Goal: Information Seeking & Learning: Learn about a topic

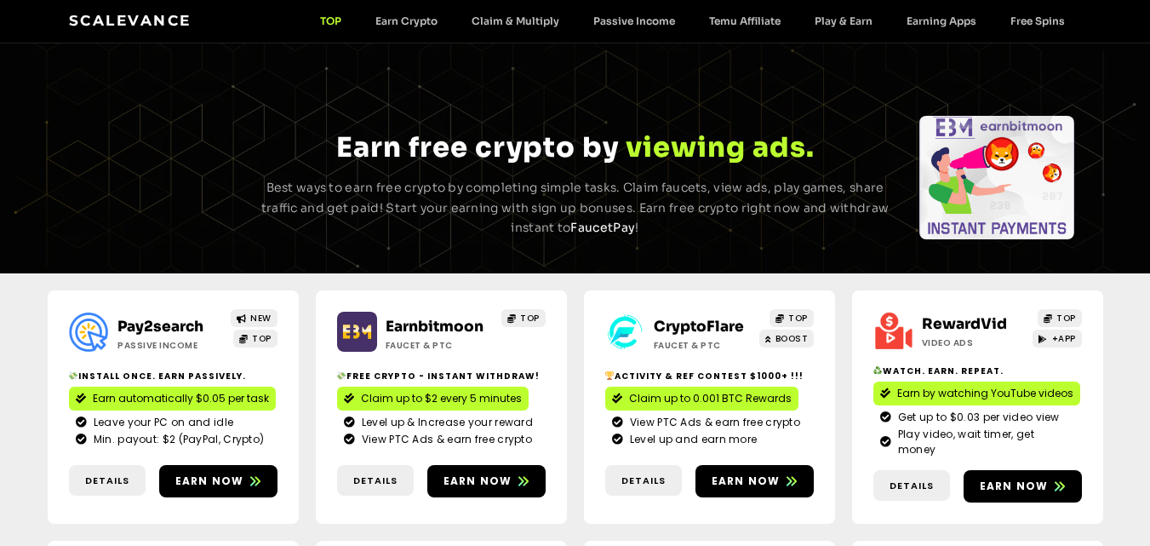
scroll to position [85, 0]
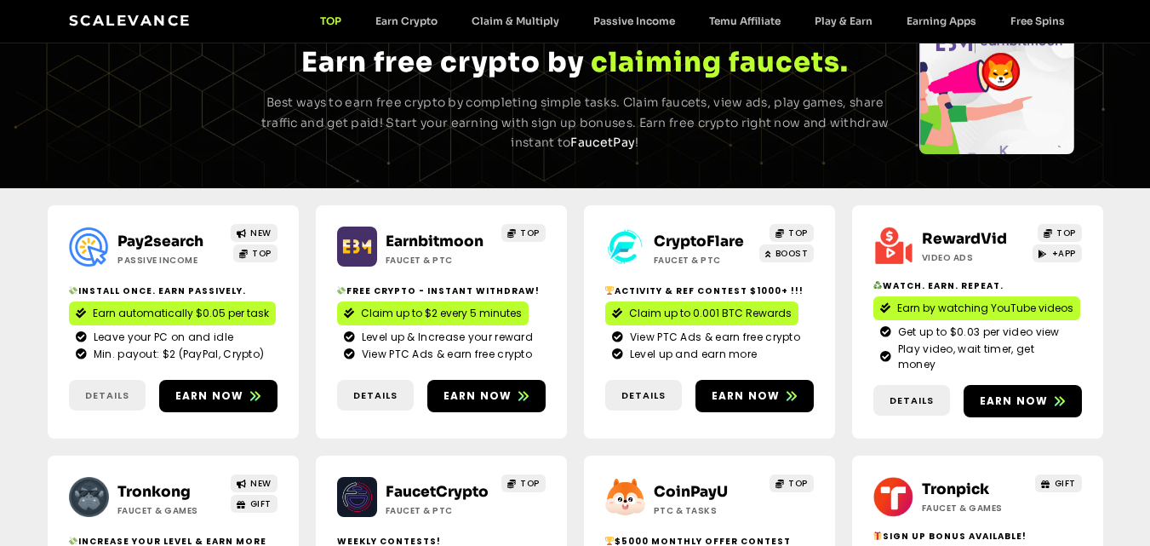
click at [105, 380] on link "Details" at bounding box center [107, 395] width 77 height 31
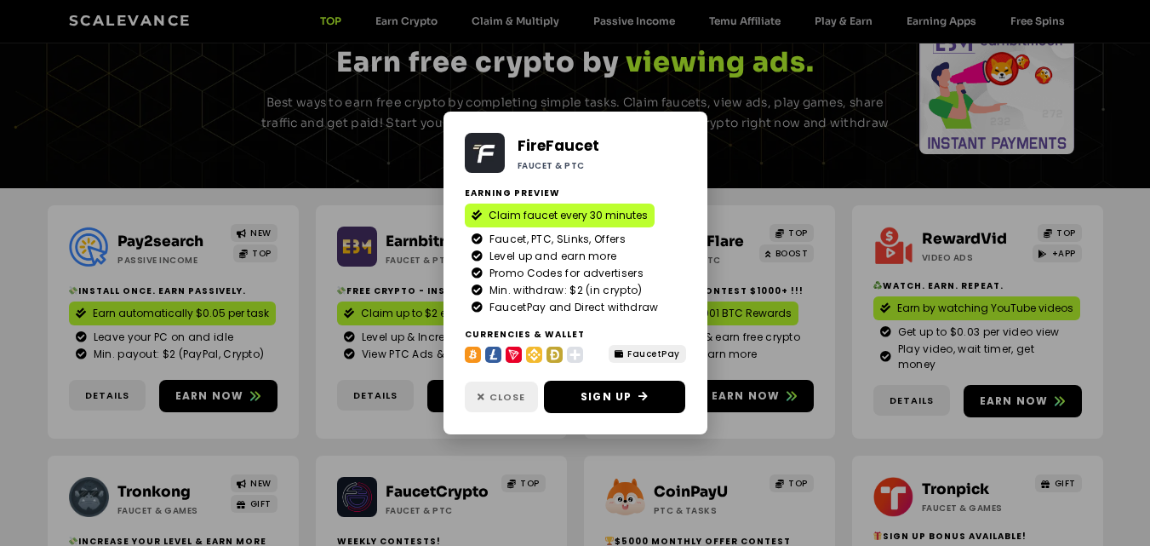
click at [482, 395] on icon at bounding box center [482, 396] width 8 height 9
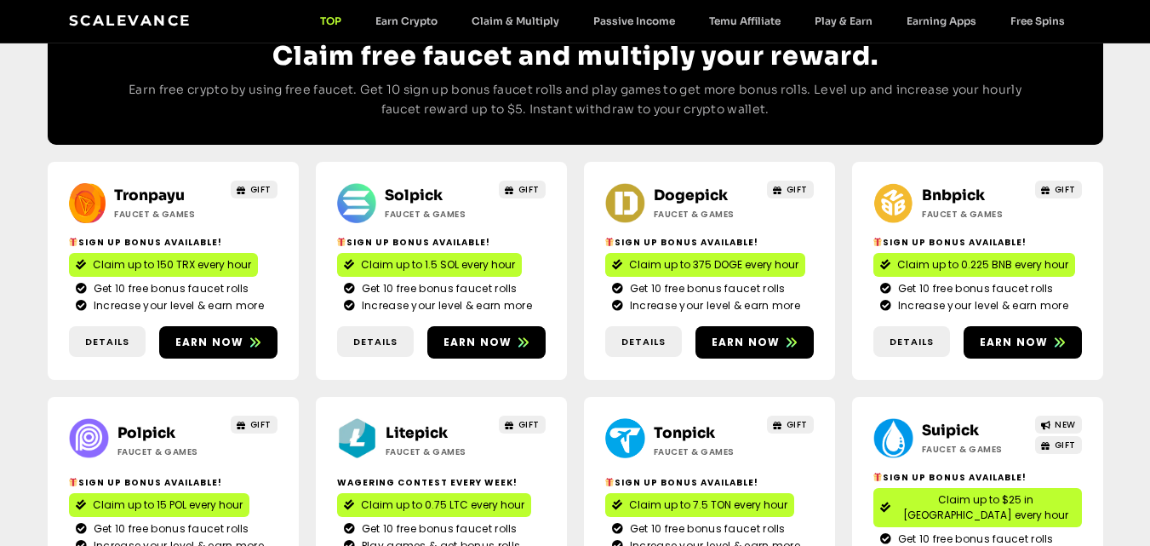
scroll to position [249, 0]
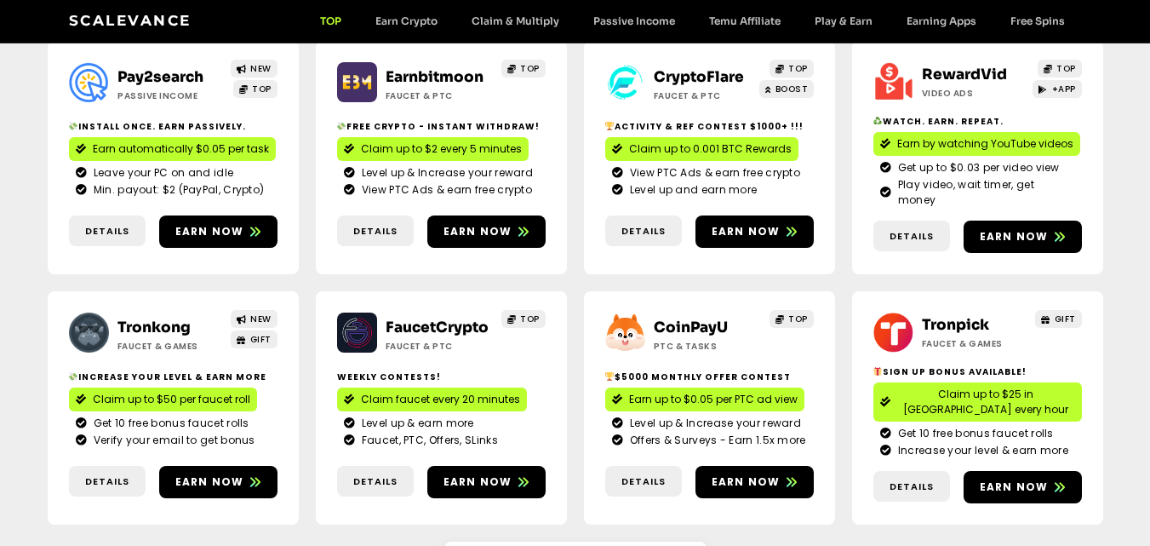
click at [384, 13] on div "Scalevance TOP Earn Crypto Claim & Multiply Passive Income Temu Affiliate Play …" at bounding box center [575, 21] width 1013 height 22
click at [389, 25] on link "Earn Crypto" at bounding box center [406, 20] width 96 height 13
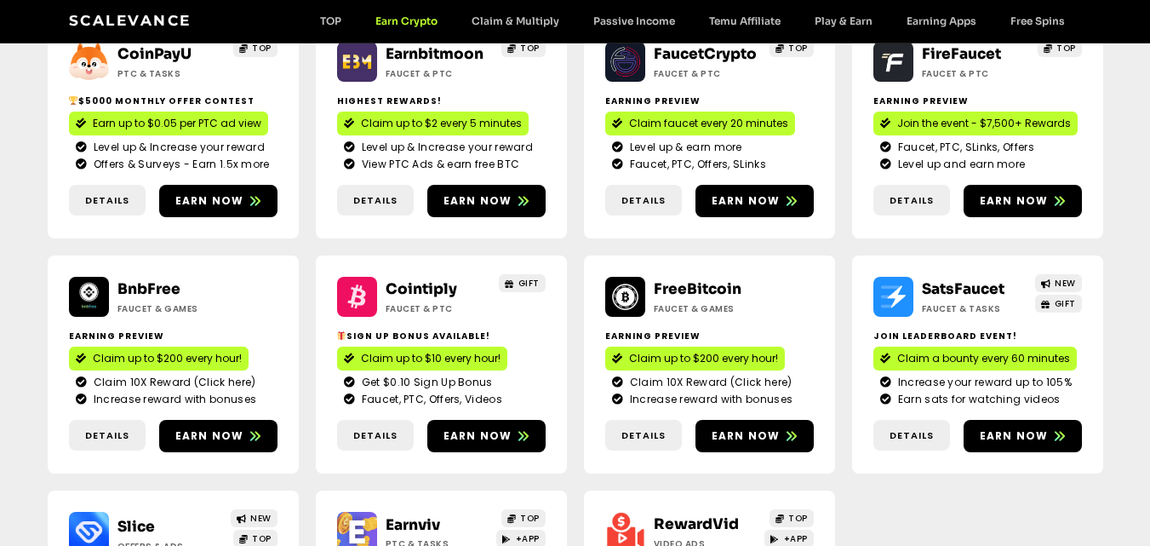
scroll to position [341, 0]
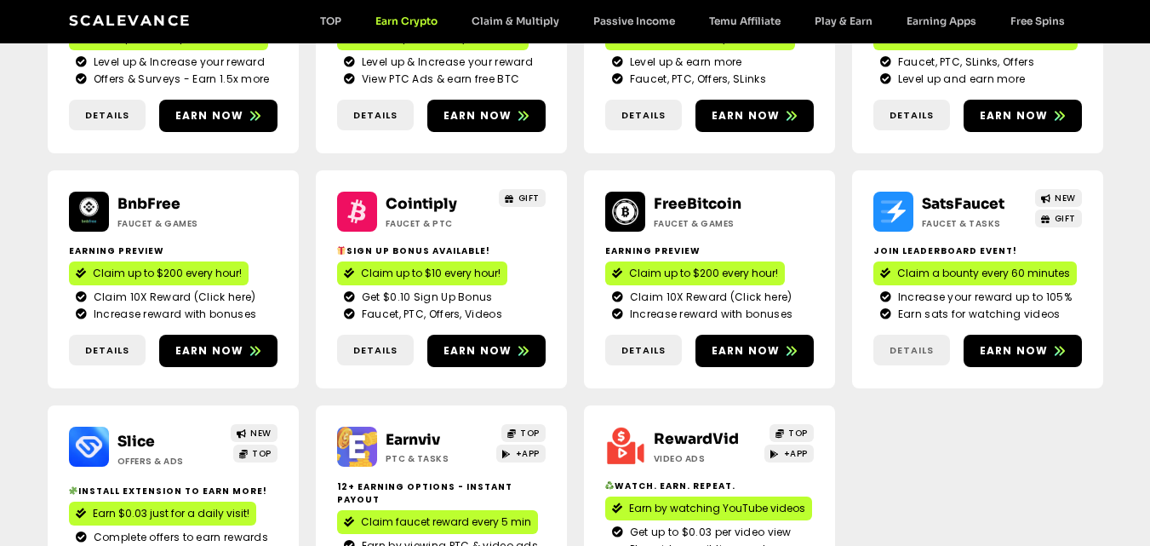
click at [917, 346] on span "Details" at bounding box center [912, 350] width 44 height 14
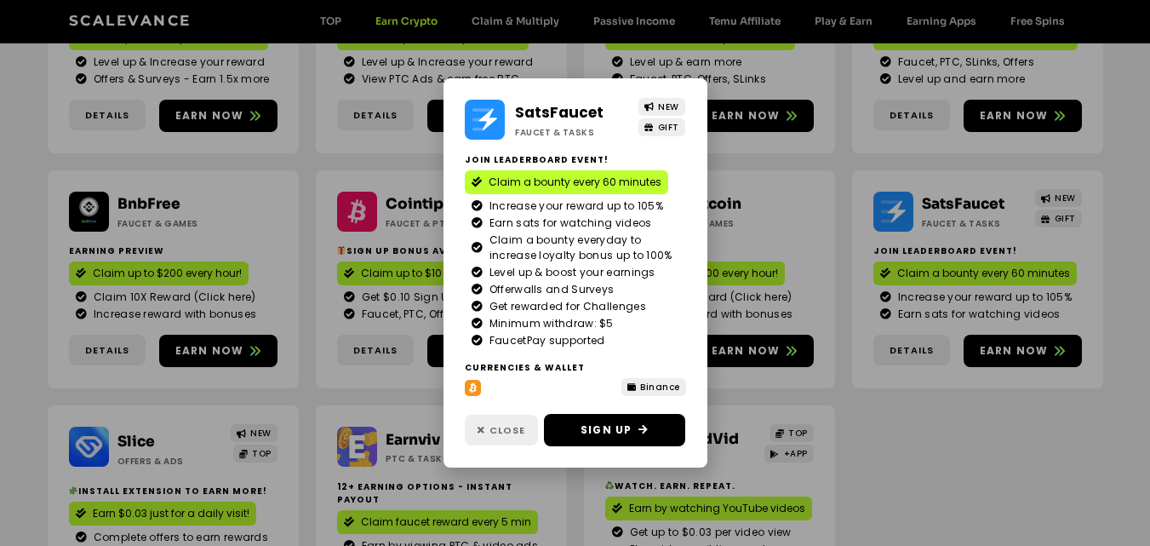
click at [498, 432] on span "Close" at bounding box center [508, 430] width 36 height 14
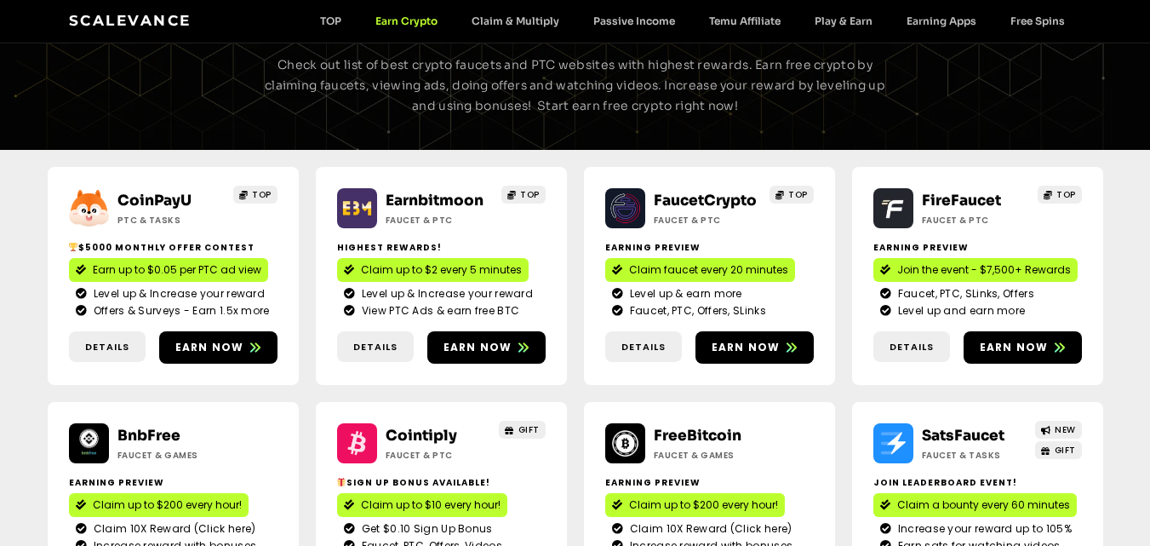
scroll to position [0, 0]
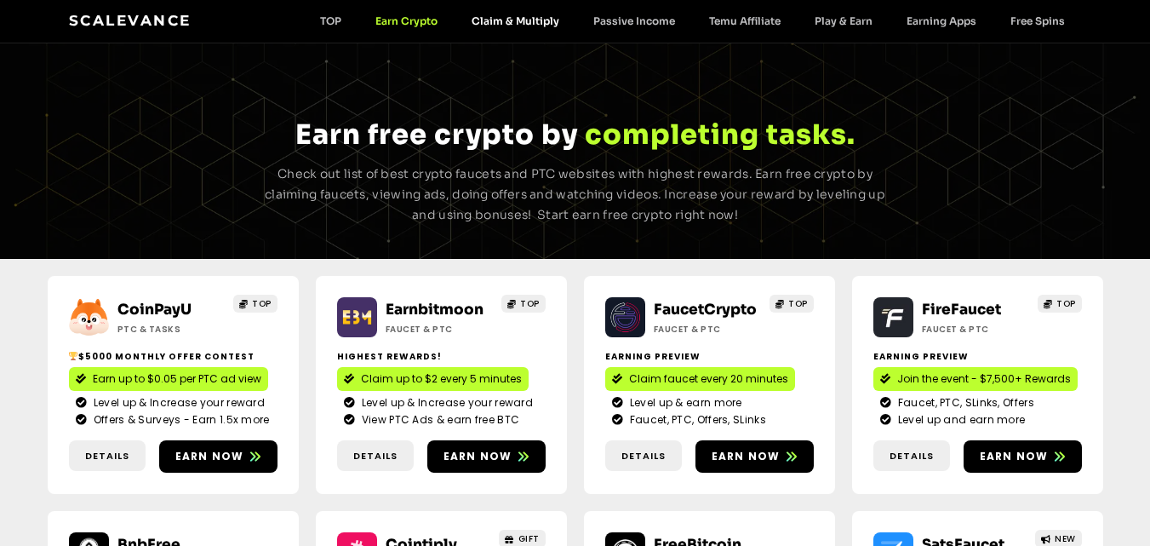
click at [496, 14] on link "Claim & Multiply" at bounding box center [516, 20] width 122 height 13
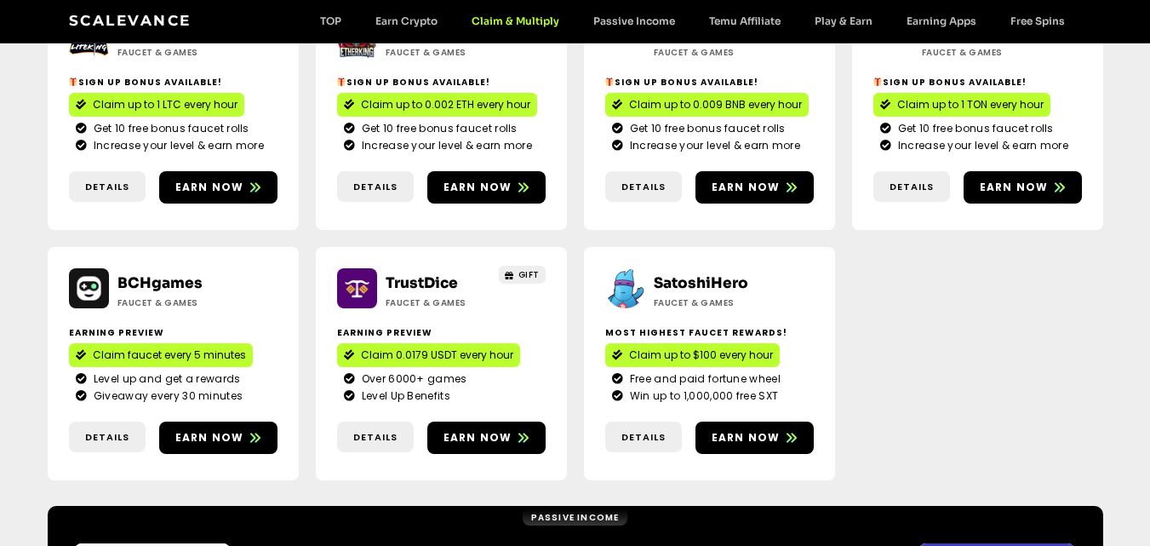
scroll to position [1107, 0]
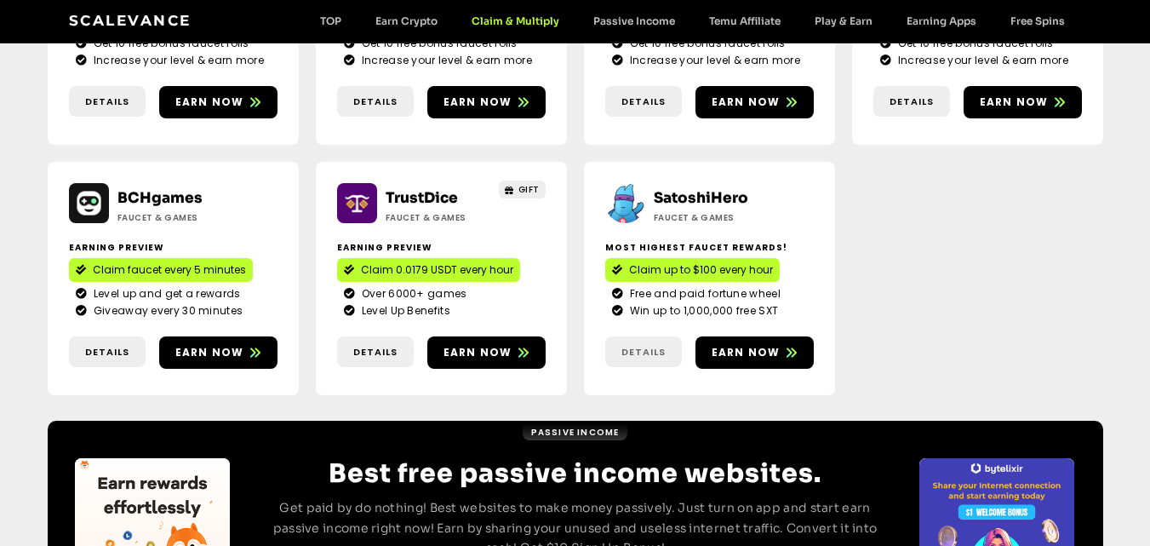
click at [650, 345] on span "Details" at bounding box center [643, 352] width 44 height 14
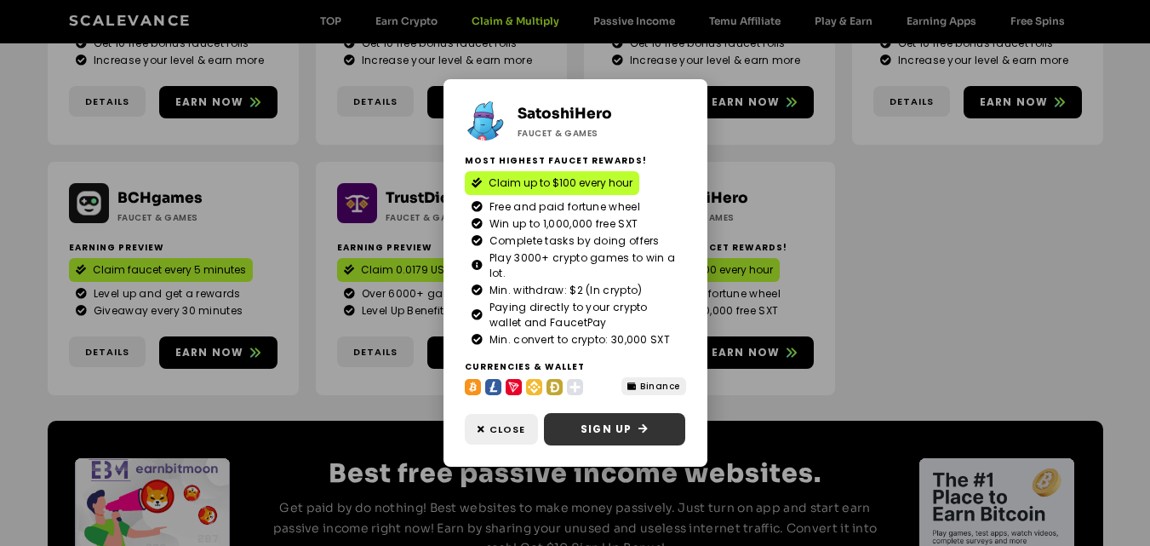
click at [597, 439] on link "Sign Up" at bounding box center [614, 429] width 141 height 32
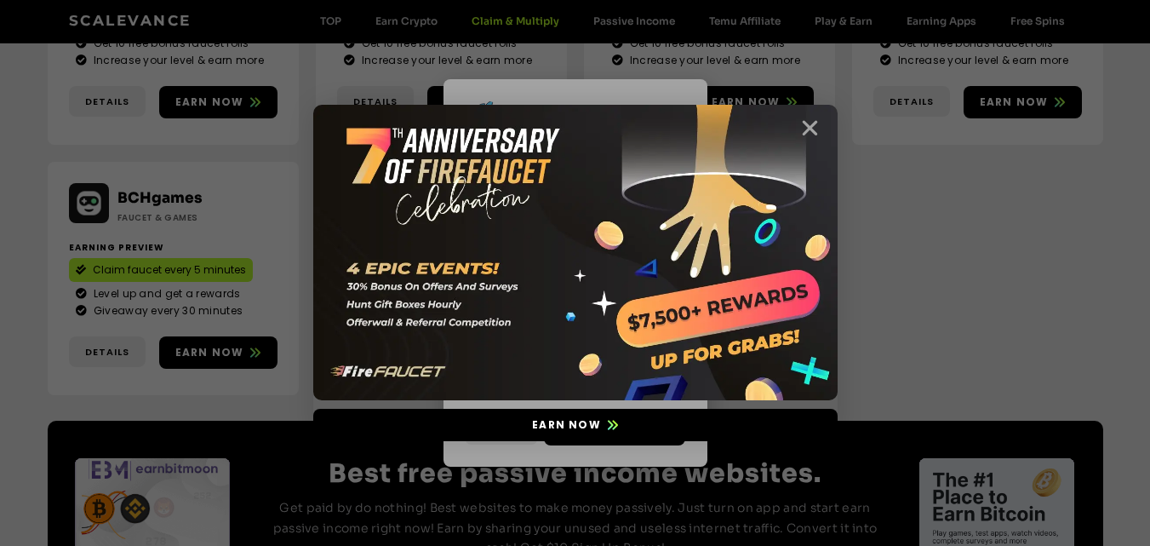
click at [815, 123] on icon "Close" at bounding box center [809, 127] width 21 height 21
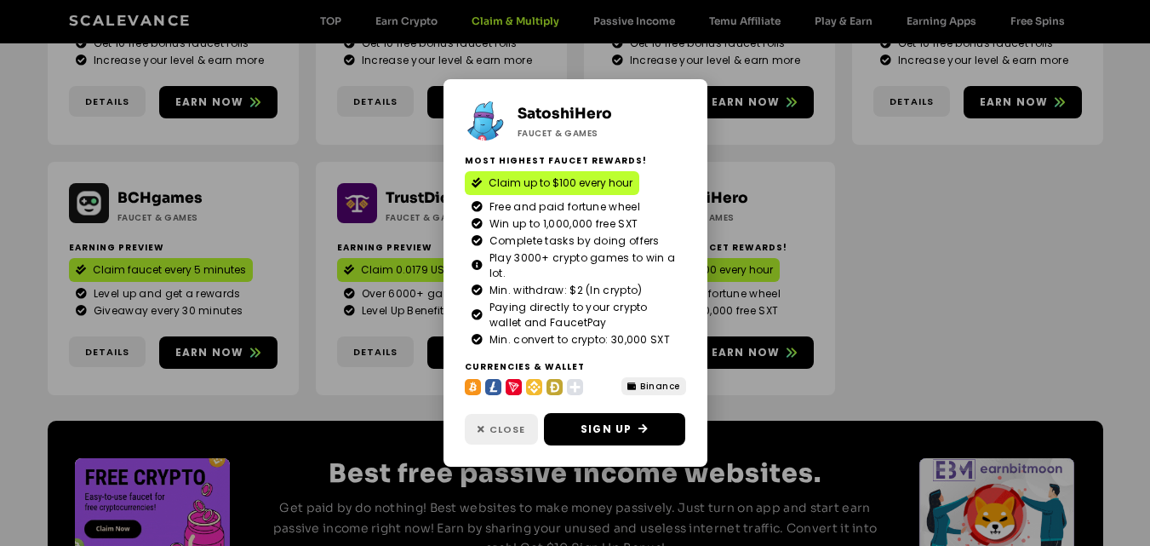
click at [500, 429] on span "Close" at bounding box center [508, 429] width 36 height 14
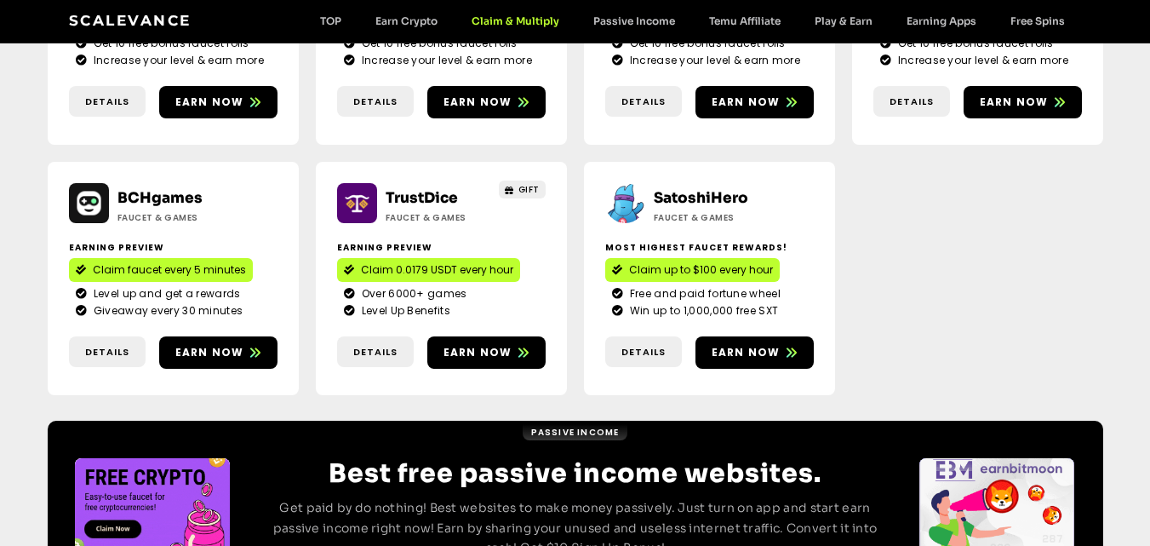
scroll to position [1022, 0]
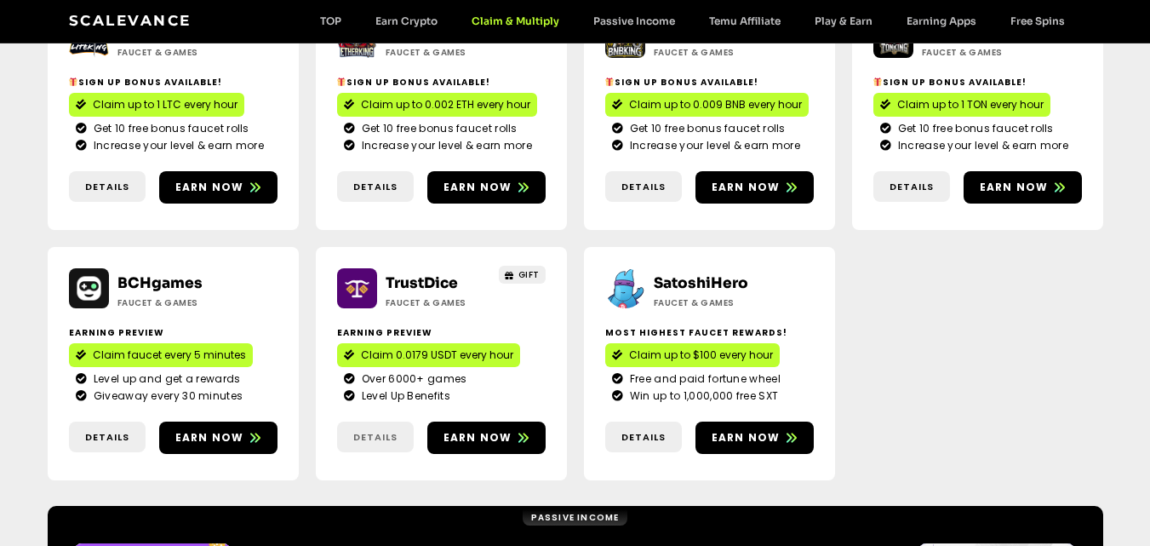
click at [372, 430] on span "Details" at bounding box center [375, 437] width 44 height 14
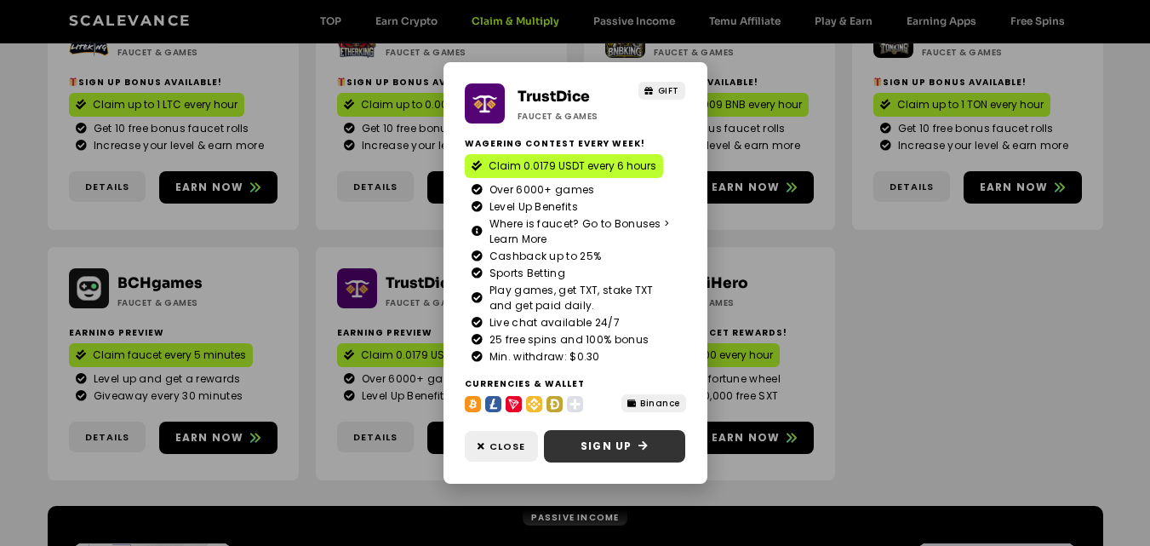
click at [630, 440] on span "Sign Up" at bounding box center [606, 445] width 51 height 15
click at [733, 441] on div "TrustDice Faucet & Games GIFT Wagering contest every week! Claim 0.0179 USDT ev…" at bounding box center [575, 273] width 1150 height 546
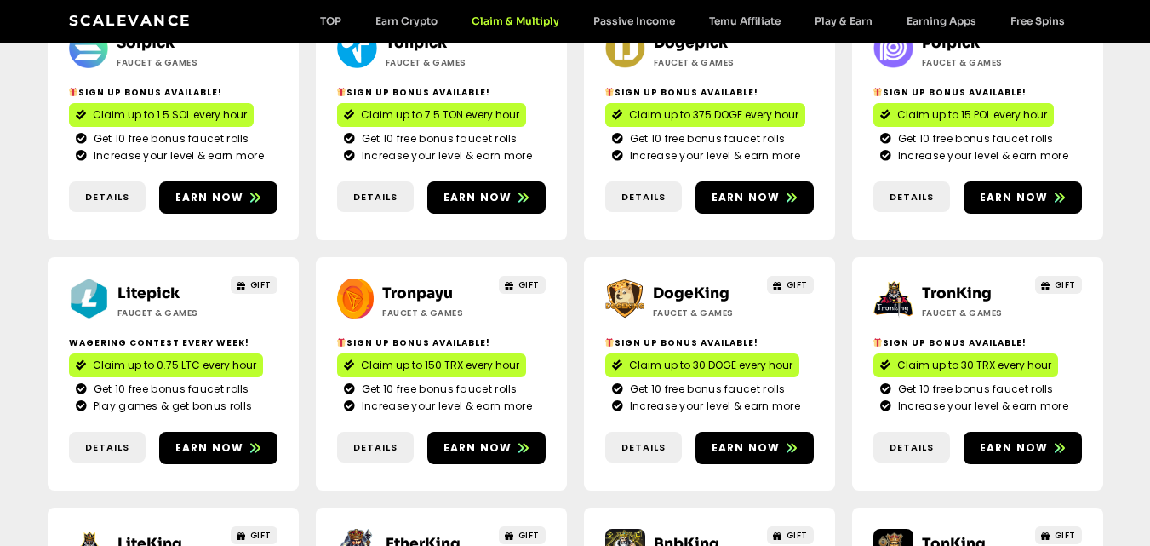
scroll to position [0, 0]
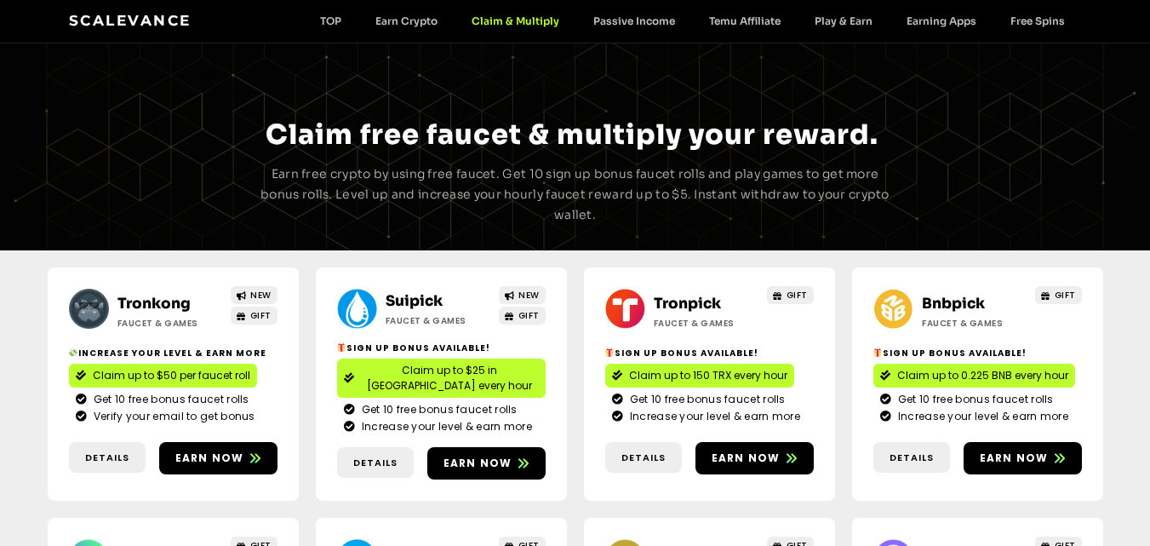
click at [643, 28] on div "Scalevance TOP Earn Crypto Claim & Multiply Passive Income Temu Affiliate Play …" at bounding box center [575, 21] width 1013 height 22
click at [645, 24] on link "Passive Income" at bounding box center [634, 20] width 116 height 13
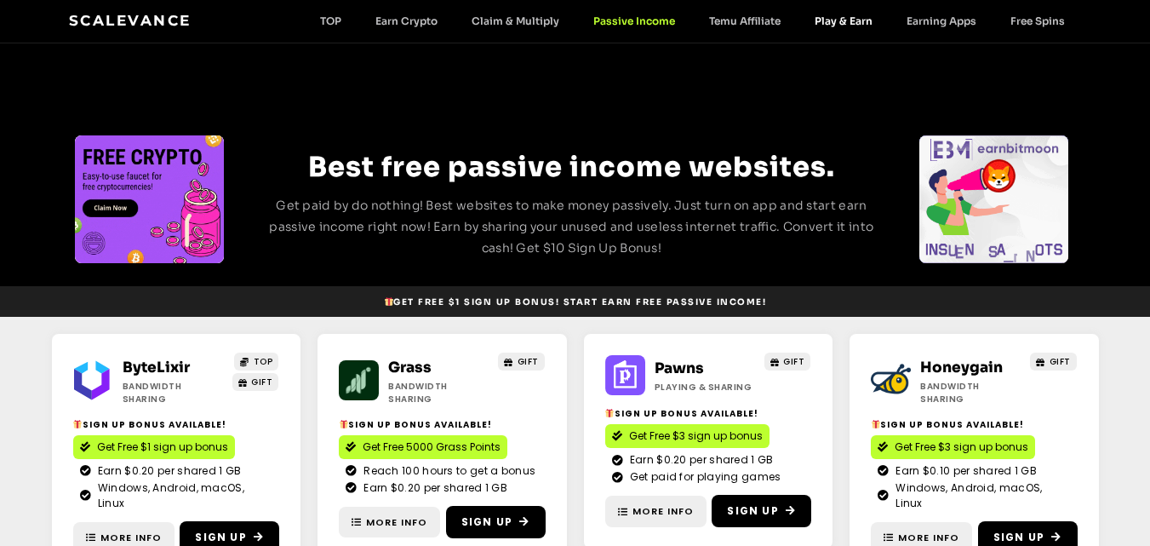
click at [863, 24] on link "Play & Earn" at bounding box center [844, 20] width 92 height 13
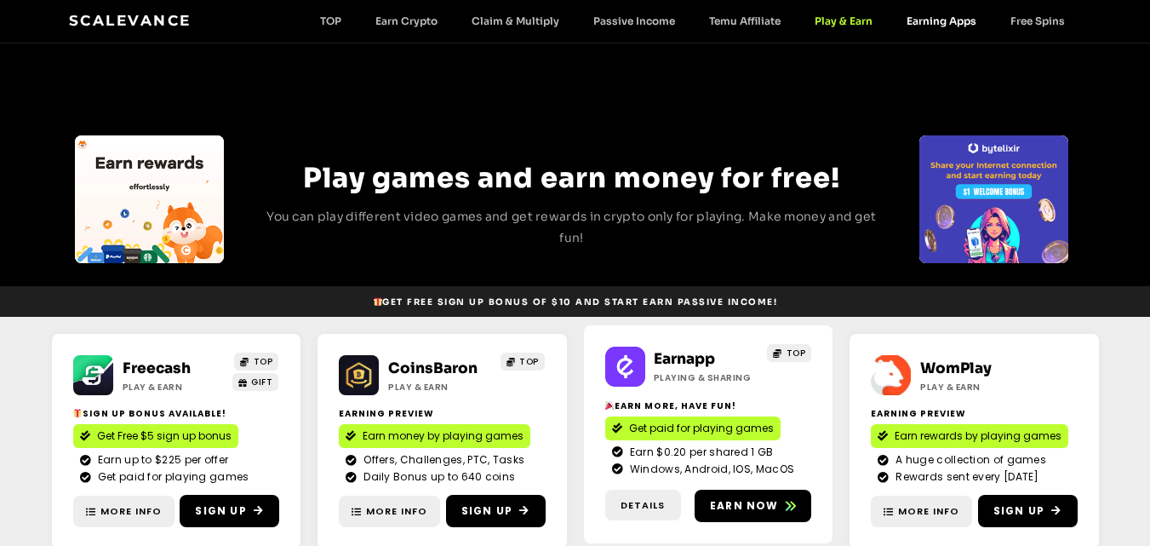
click at [955, 22] on link "Earning Apps" at bounding box center [942, 20] width 104 height 13
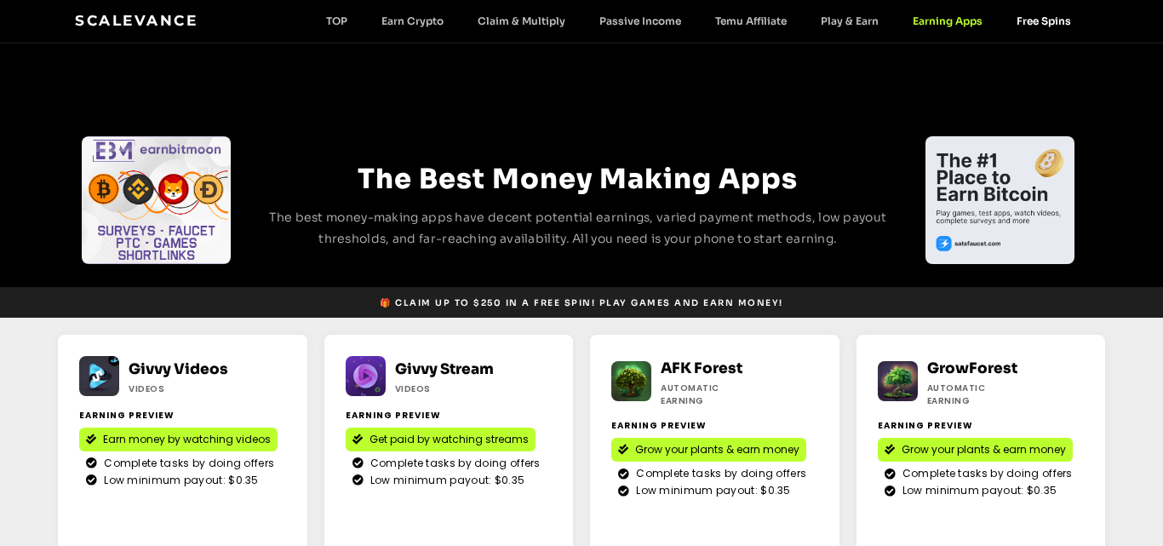
click at [1029, 27] on link "Free Spins" at bounding box center [1043, 20] width 89 height 13
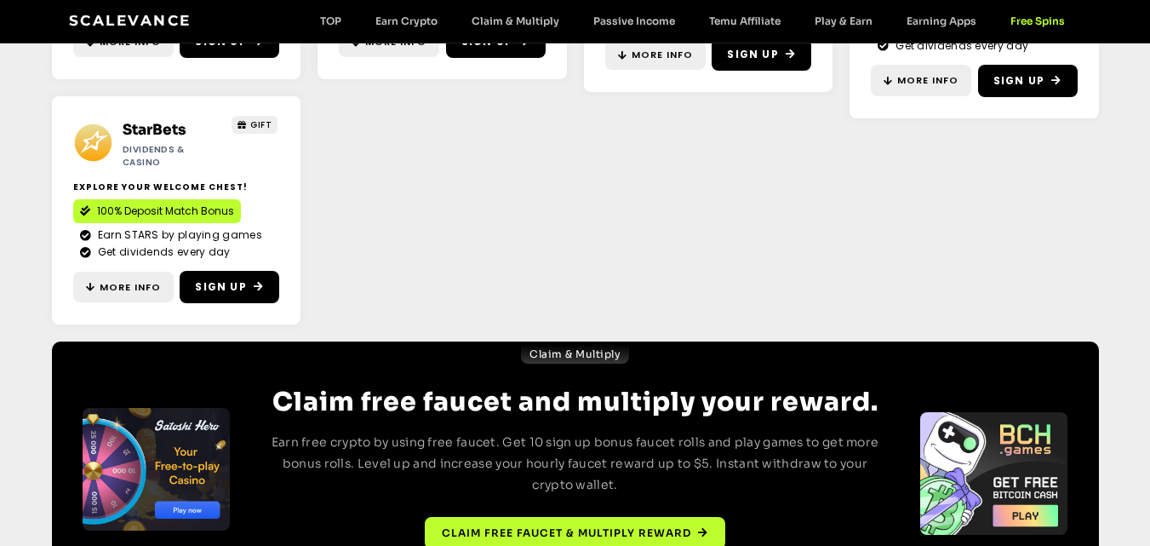
scroll to position [425, 0]
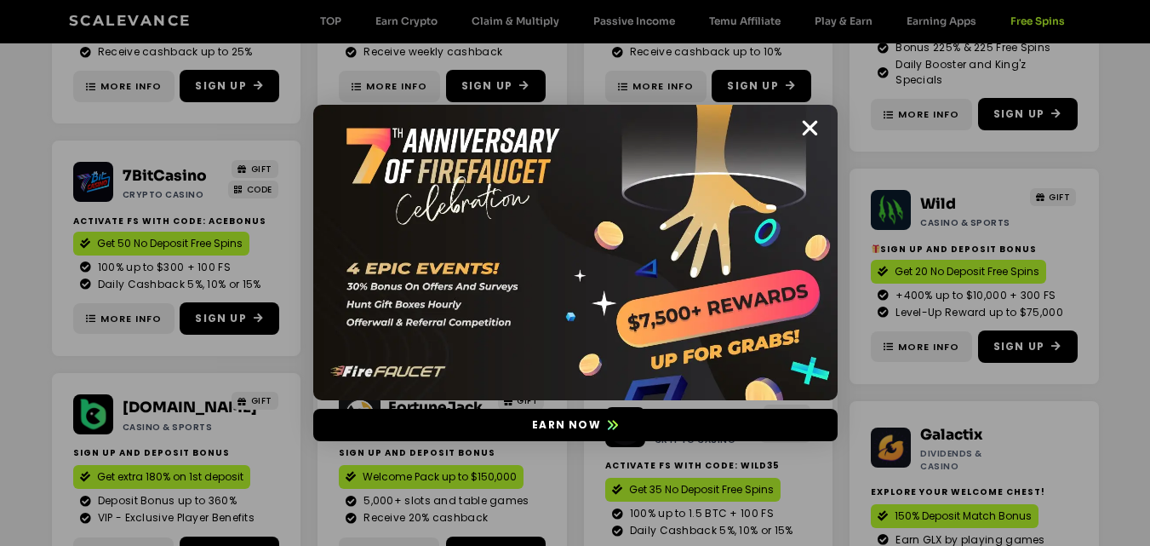
click at [383, 23] on div "Earn now" at bounding box center [575, 273] width 1150 height 546
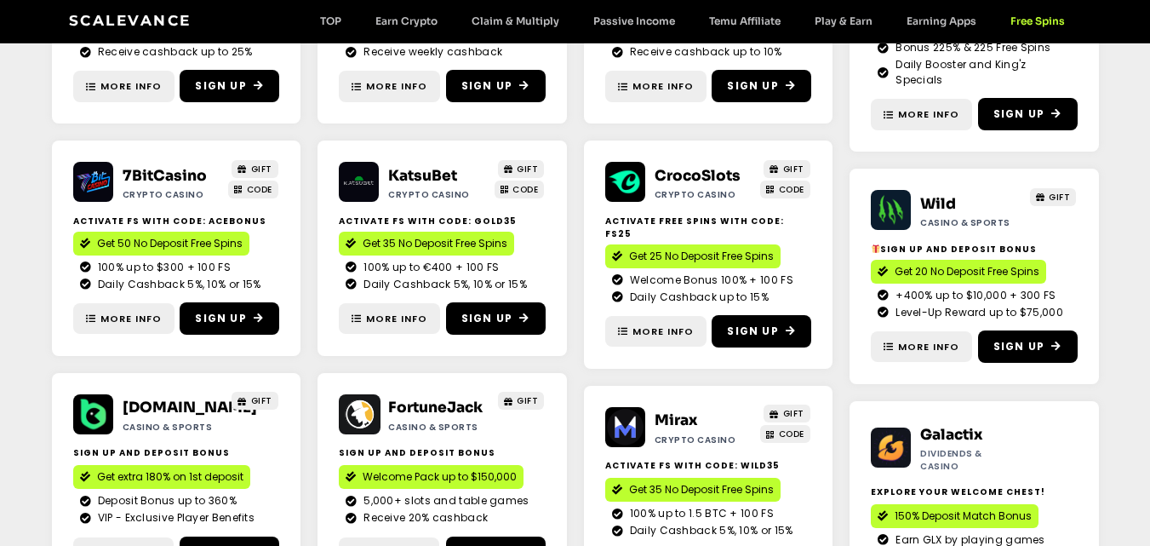
click at [399, 14] on div "Scalevance TOP Earn Crypto Claim & Multiply Passive Income Temu Affiliate Play …" at bounding box center [575, 21] width 1013 height 22
click at [403, 20] on link "Earn Crypto" at bounding box center [406, 20] width 96 height 13
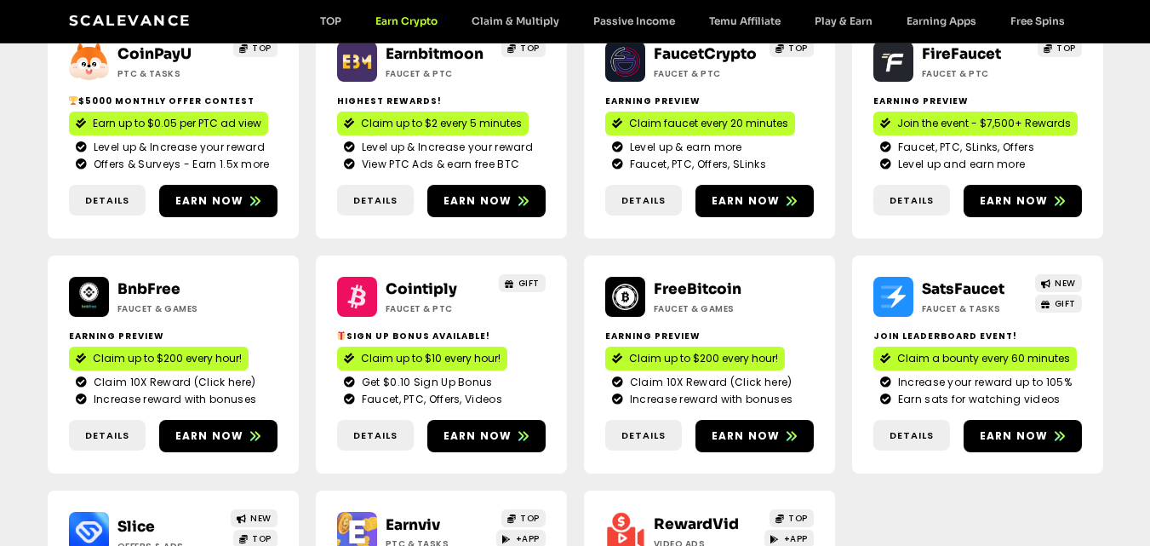
scroll to position [341, 0]
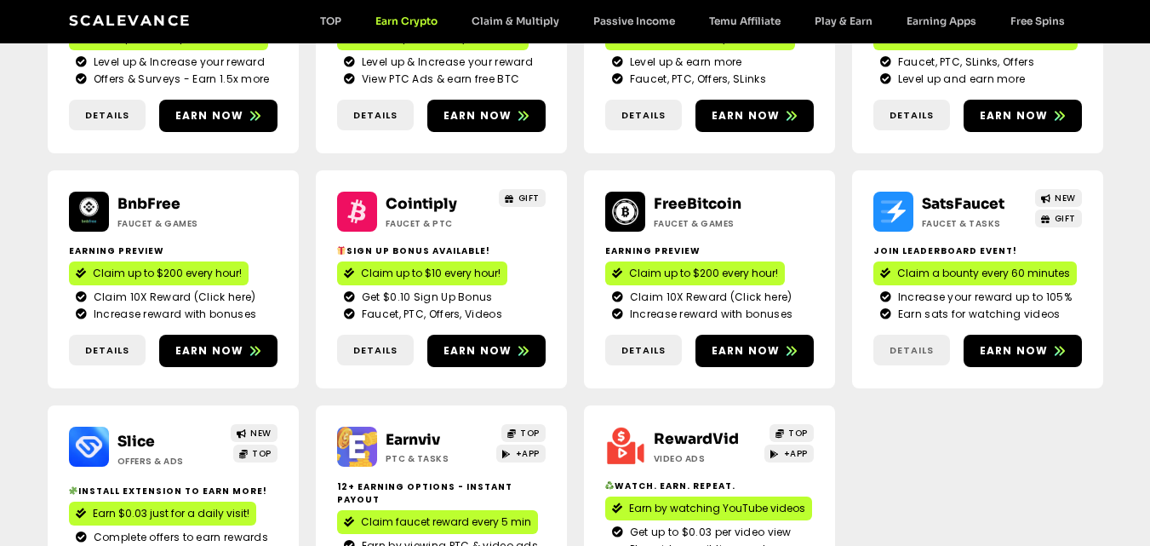
click at [925, 351] on span "Details" at bounding box center [912, 350] width 44 height 14
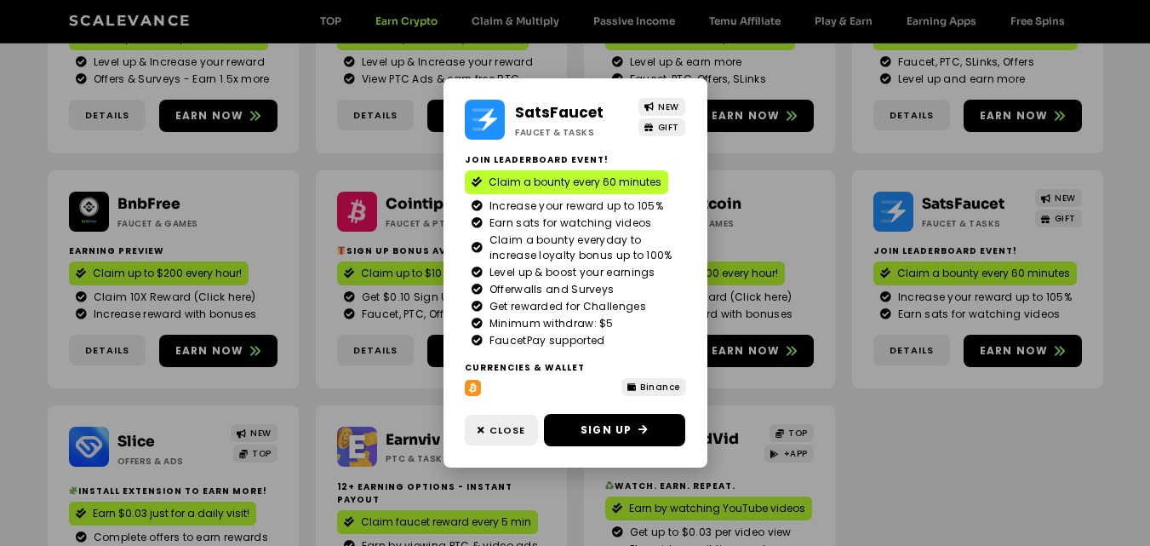
click at [923, 461] on div "SatsFaucet Faucet & Tasks NEW GIFT Join Leaderboard event! Claim a bounty every…" at bounding box center [575, 273] width 1150 height 546
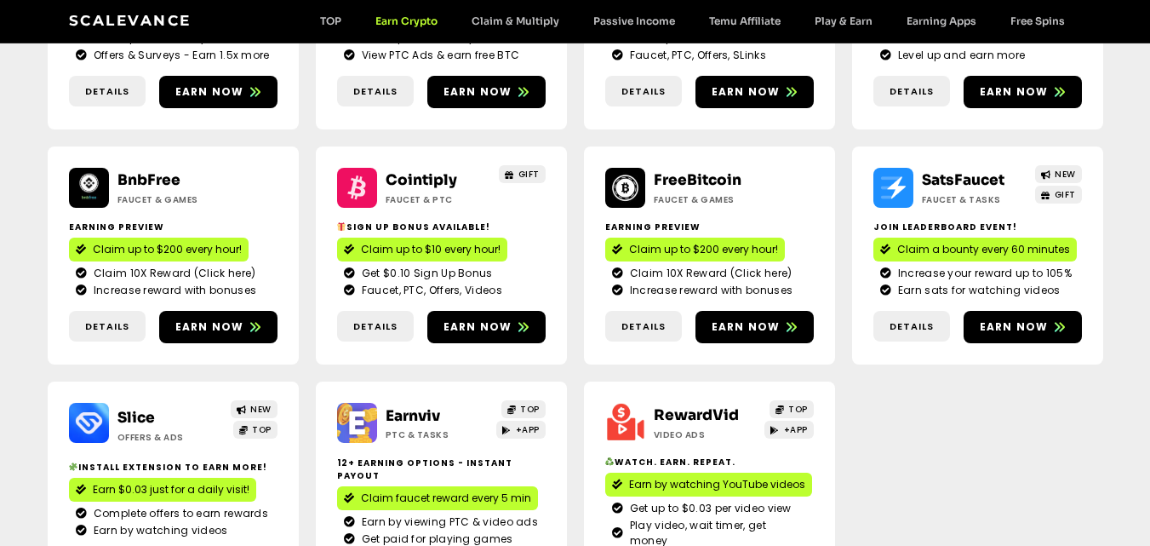
scroll to position [0, 0]
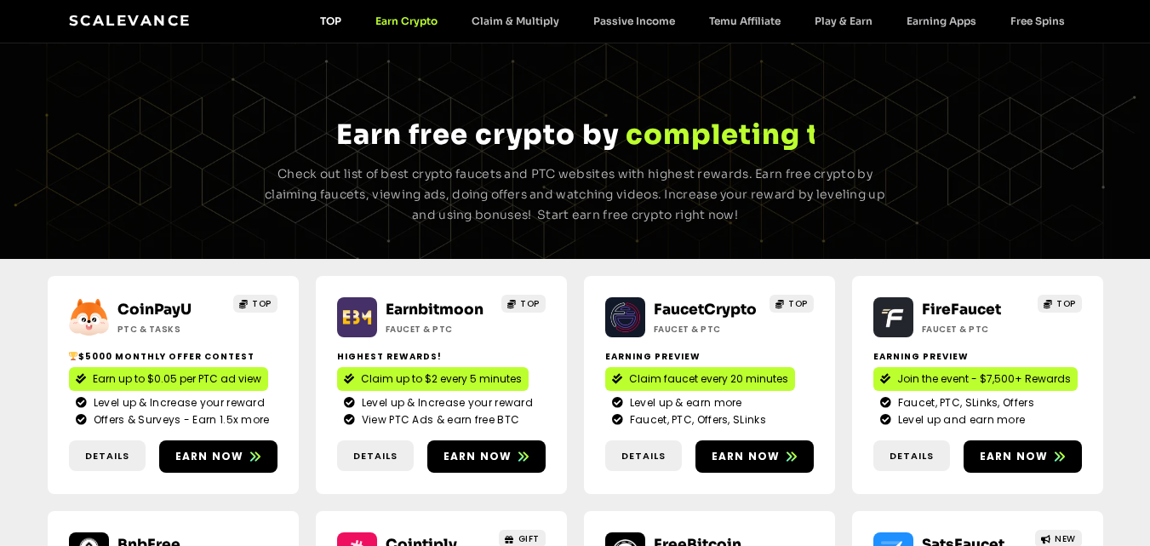
click at [334, 18] on link "TOP" at bounding box center [330, 20] width 55 height 13
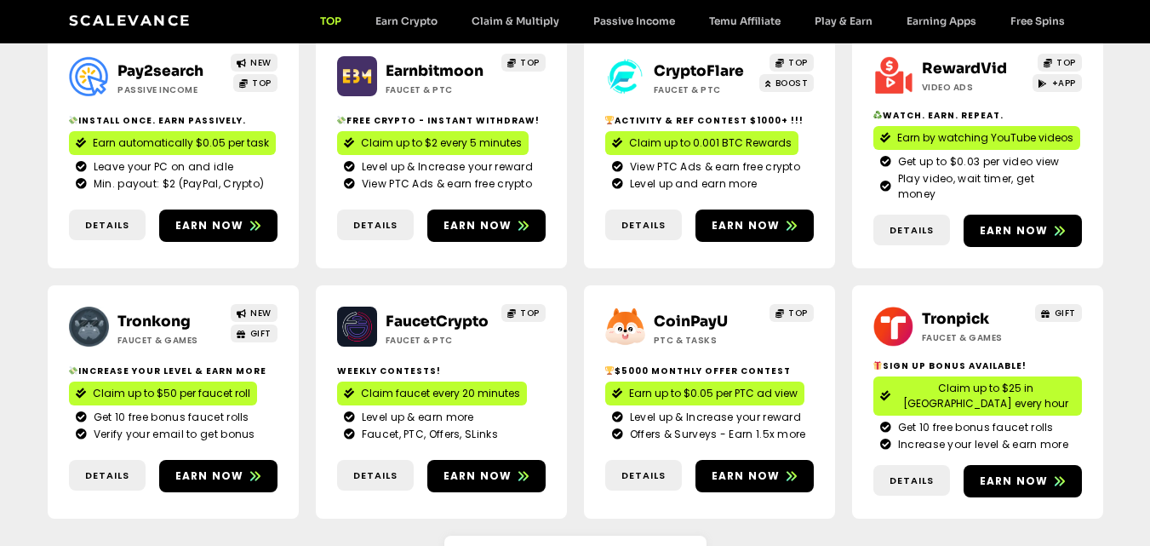
scroll to position [426, 0]
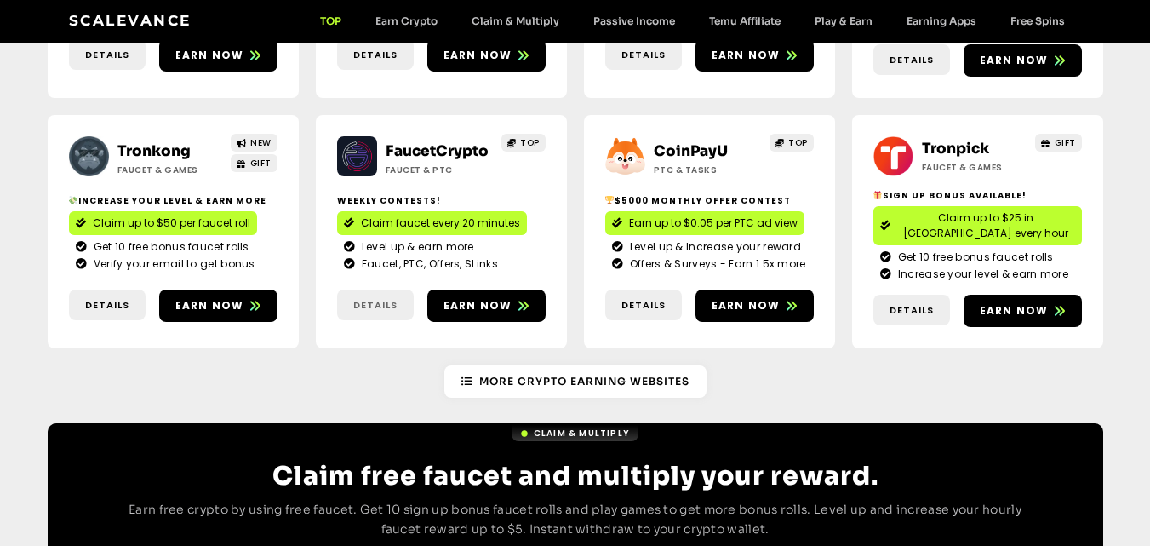
click at [392, 298] on span "Details" at bounding box center [375, 305] width 44 height 14
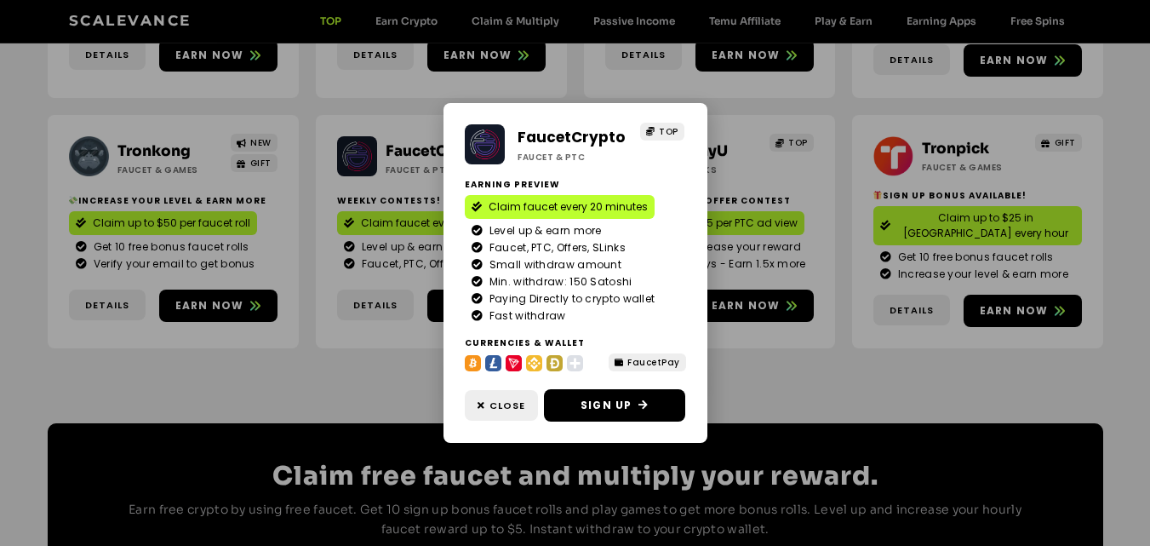
click at [347, 346] on div "FaucetCrypto Faucet & PTC TOP Earning Preview Claim faucet every 20 minutes Lev…" at bounding box center [575, 273] width 1150 height 546
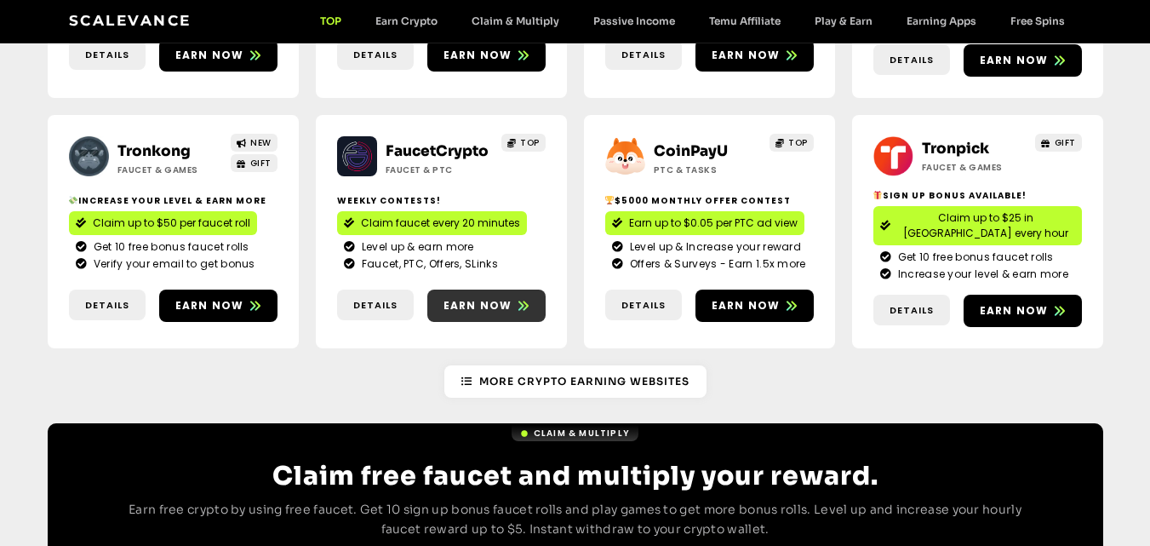
click at [476, 298] on span "Earn now" at bounding box center [478, 305] width 69 height 15
